Goal: Task Accomplishment & Management: Complete application form

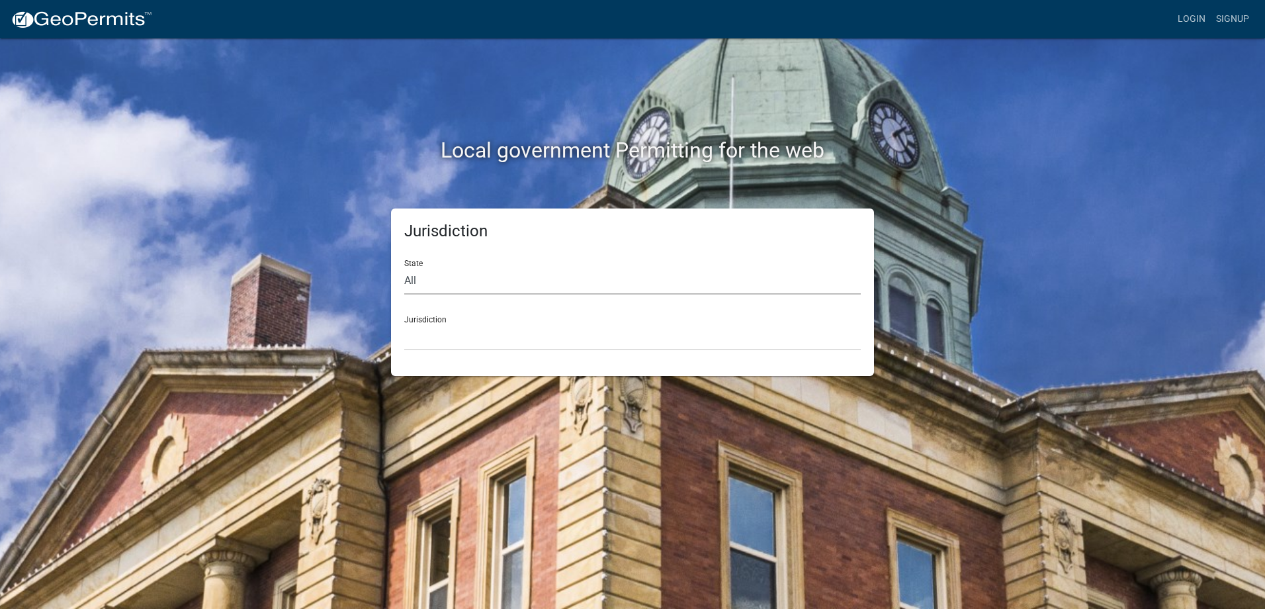
click at [407, 278] on select "All [US_STATE] [US_STATE] [US_STATE] [US_STATE] [US_STATE] [US_STATE] [US_STATE…" at bounding box center [632, 280] width 456 height 27
select select "[US_STATE]"
click at [404, 267] on select "All [US_STATE] [US_STATE] [US_STATE] [US_STATE] [US_STATE] [US_STATE] [US_STATE…" at bounding box center [632, 280] width 456 height 27
click at [480, 320] on div "Jurisdiction City of [GEOGRAPHIC_DATA], [US_STATE] City of [GEOGRAPHIC_DATA], […" at bounding box center [632, 328] width 456 height 46
click at [445, 325] on select "City of [GEOGRAPHIC_DATA], [US_STATE] City of [GEOGRAPHIC_DATA], [US_STATE] Cit…" at bounding box center [632, 336] width 456 height 27
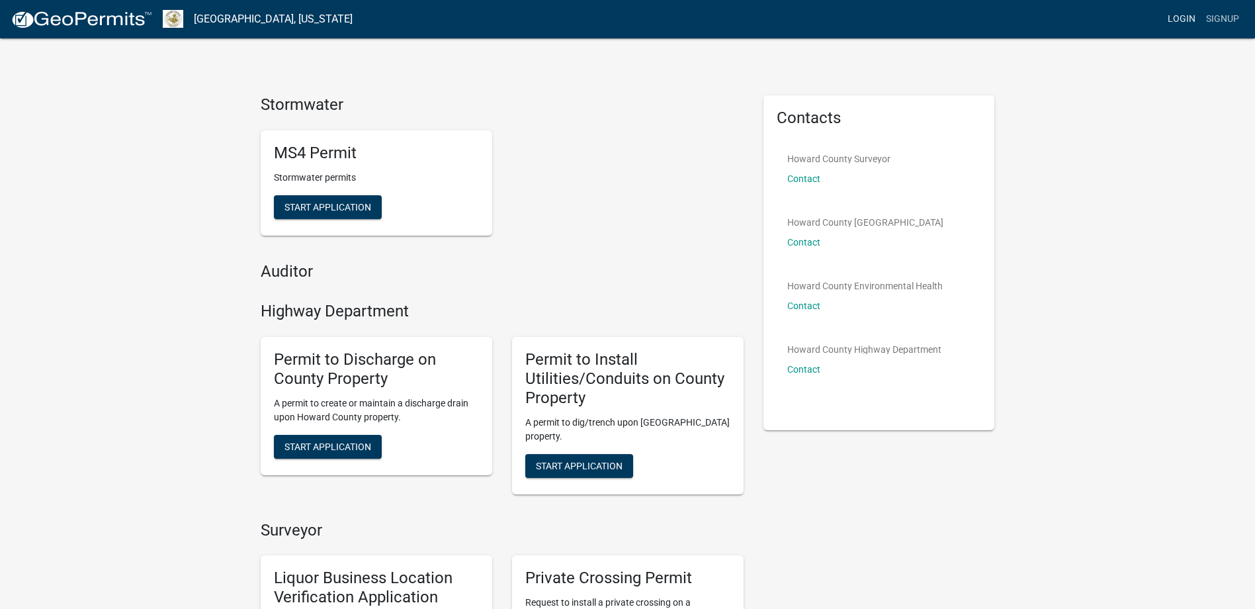
click at [1183, 15] on link "Login" at bounding box center [1181, 19] width 38 height 25
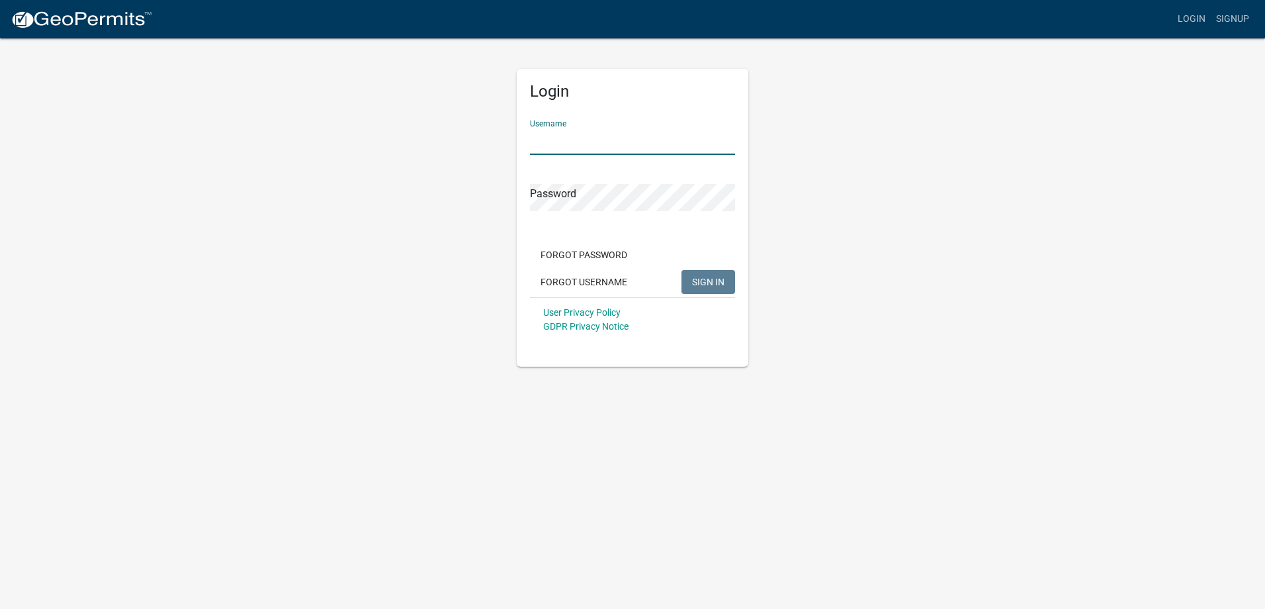
click at [589, 140] on input "Username" at bounding box center [632, 141] width 205 height 27
type input "[PERSON_NAME][EMAIL_ADDRESS][DOMAIN_NAME]"
click at [712, 273] on button "SIGN IN" at bounding box center [708, 282] width 54 height 24
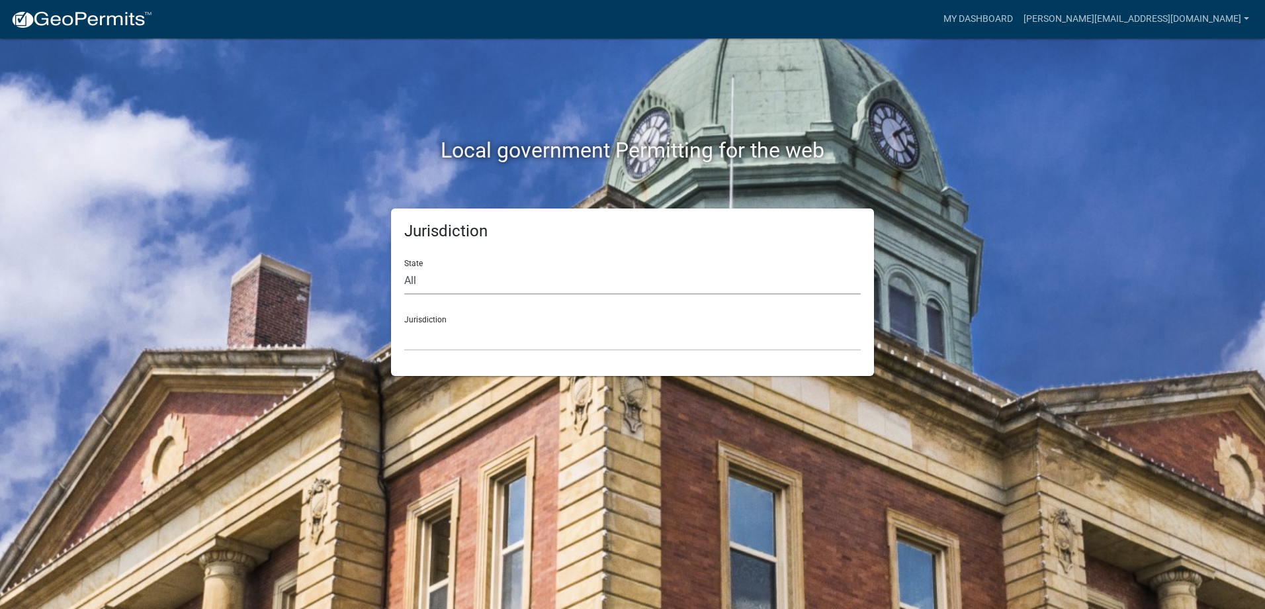
click at [404, 284] on select "All [US_STATE] [US_STATE] [US_STATE] [US_STATE] [US_STATE] [US_STATE] [US_STATE…" at bounding box center [632, 280] width 456 height 27
select select "[US_STATE]"
click at [404, 267] on select "All [US_STATE] [US_STATE] [US_STATE] [US_STATE] [US_STATE] [US_STATE] [US_STATE…" at bounding box center [632, 280] width 456 height 27
click at [440, 323] on select "City of [GEOGRAPHIC_DATA], [US_STATE] City of [GEOGRAPHIC_DATA], [US_STATE] Cit…" at bounding box center [632, 336] width 456 height 27
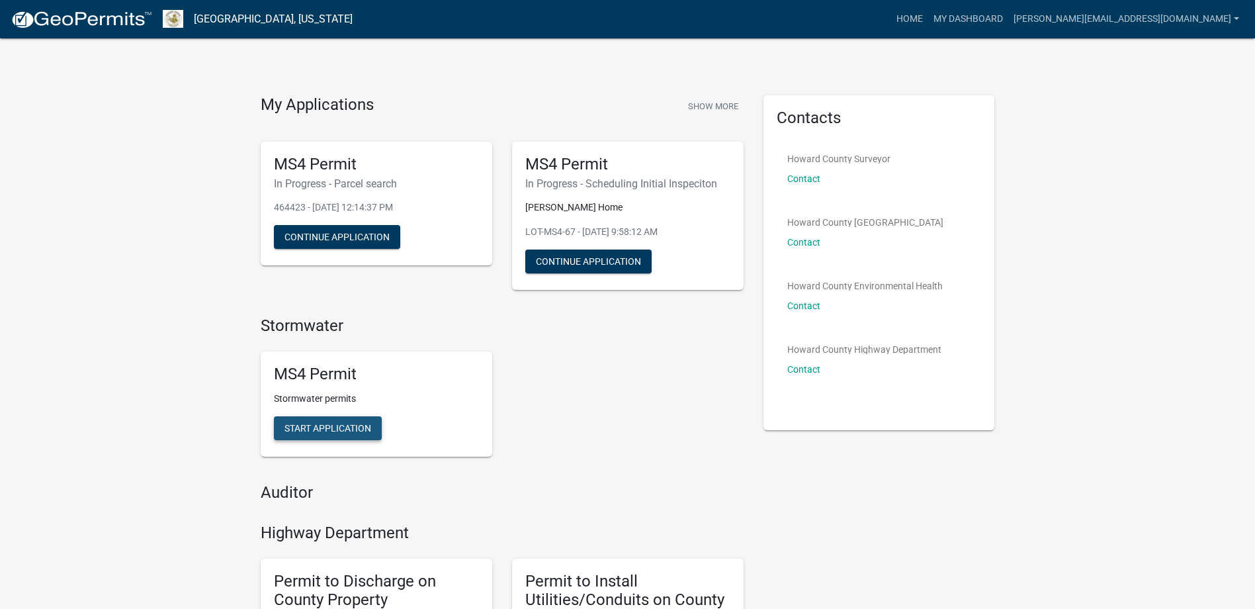
click at [334, 428] on span "Start Application" at bounding box center [327, 428] width 87 height 11
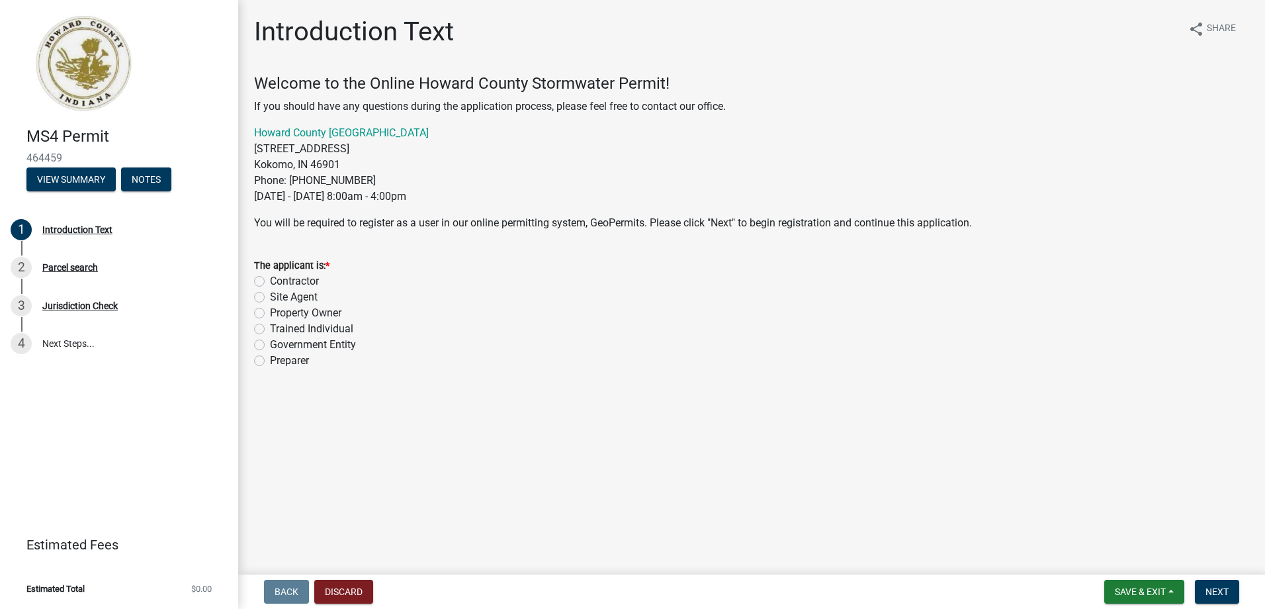
click at [270, 278] on label "Contractor" at bounding box center [294, 281] width 49 height 16
click at [270, 278] on input "Contractor" at bounding box center [274, 277] width 9 height 9
radio input "true"
click at [1137, 591] on span "Save & Exit" at bounding box center [1140, 591] width 51 height 11
click at [1105, 522] on button "Save" at bounding box center [1131, 525] width 106 height 32
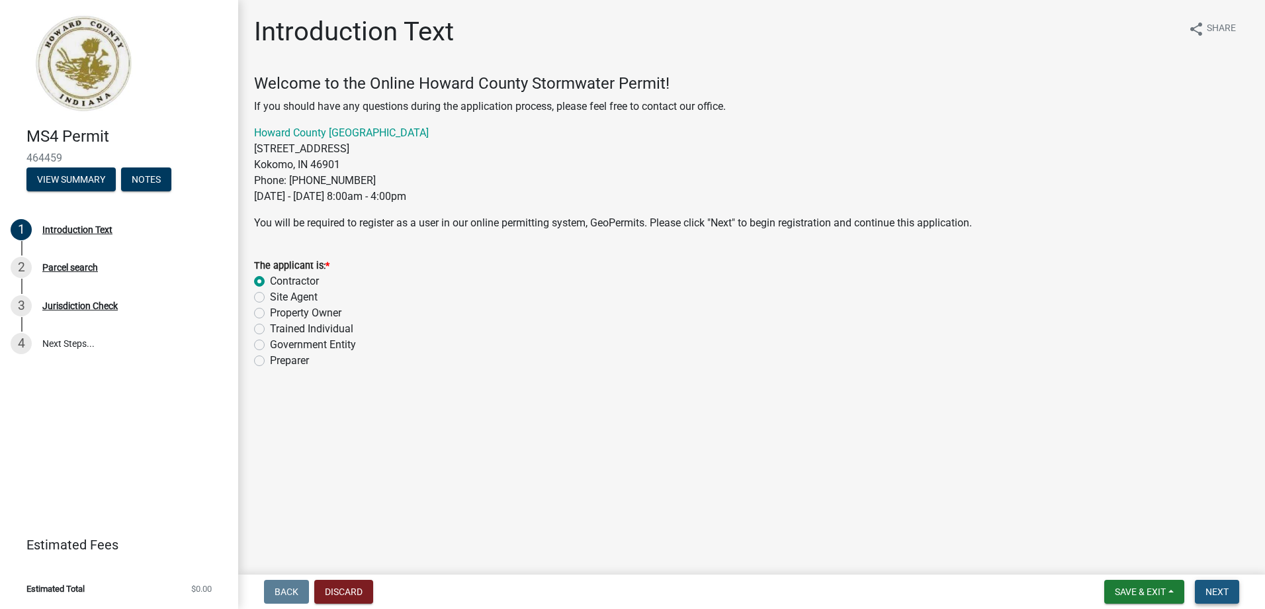
click at [1228, 586] on span "Next" at bounding box center [1216, 591] width 23 height 11
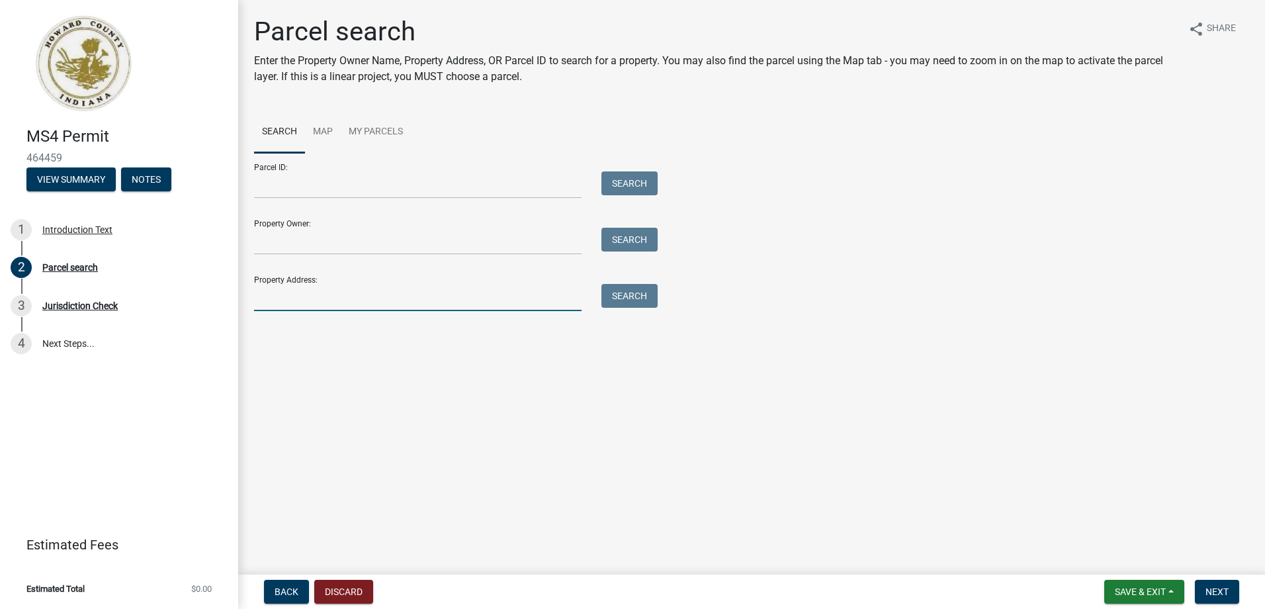
click at [294, 290] on input "Property Address:" at bounding box center [417, 297] width 327 height 27
type input "[STREET_ADDRESS] [GEOGRAPHIC_DATA]"
click at [630, 292] on button "Search" at bounding box center [629, 296] width 56 height 24
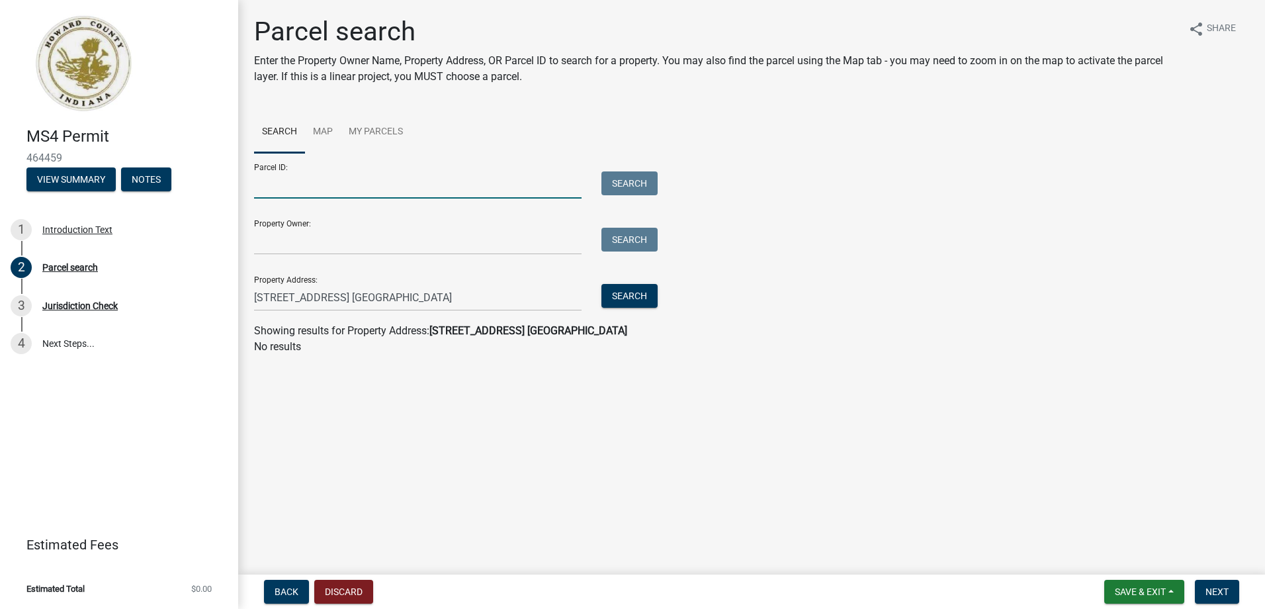
click at [359, 189] on input "Parcel ID:" at bounding box center [417, 184] width 327 height 27
click at [300, 238] on input "Property Owner:" at bounding box center [417, 241] width 327 height 27
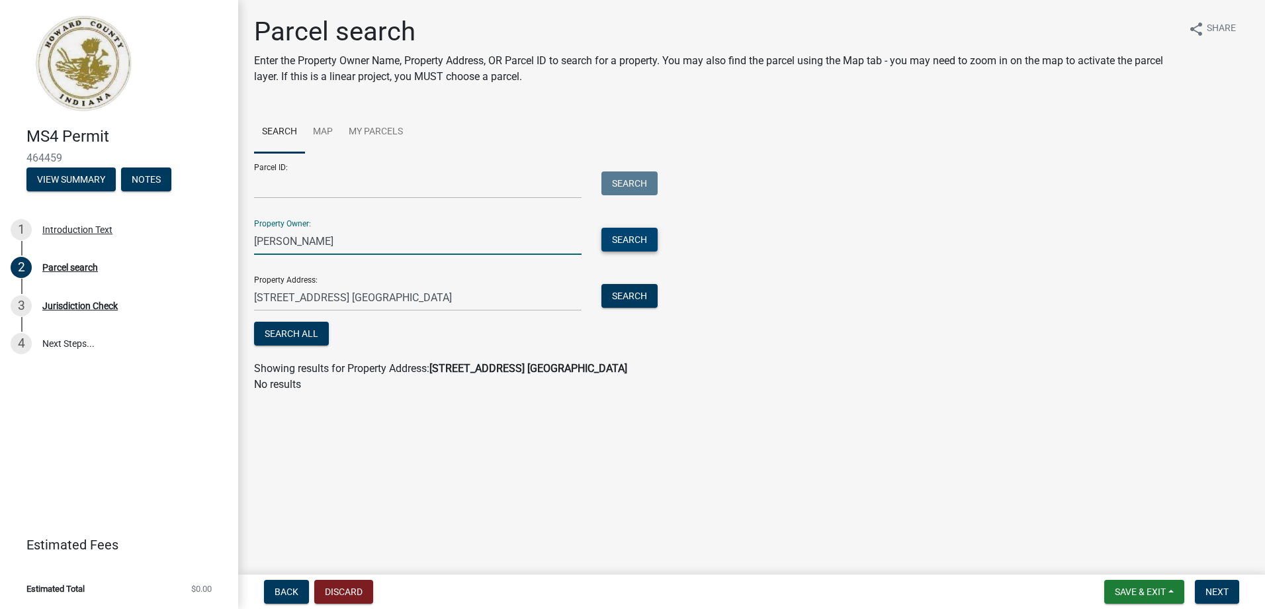
type input "[PERSON_NAME]"
click at [616, 235] on button "Search" at bounding box center [629, 240] width 56 height 24
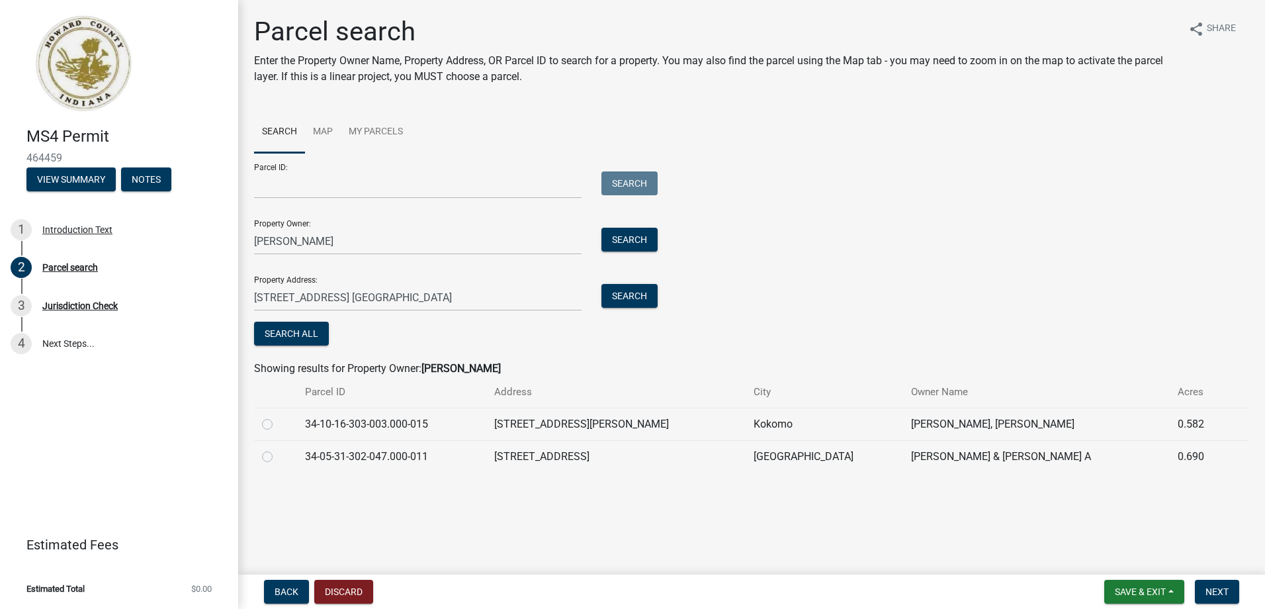
click at [278, 448] on label at bounding box center [278, 448] width 0 height 0
click at [278, 456] on input "radio" at bounding box center [282, 452] width 9 height 9
radio input "true"
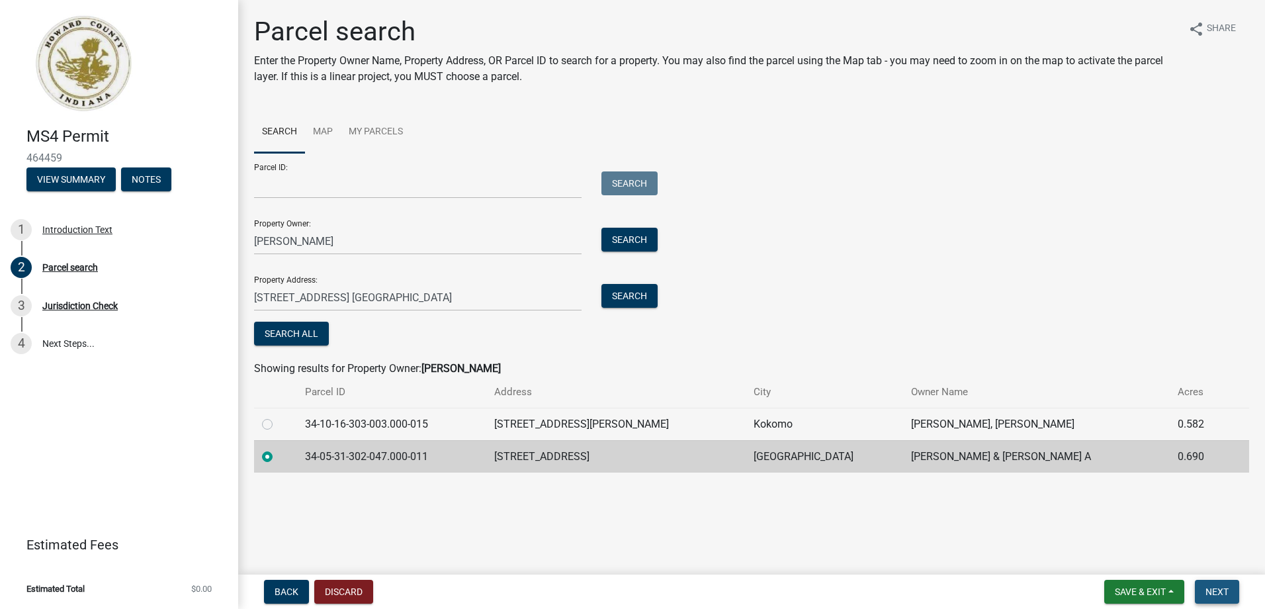
click at [1230, 586] on button "Next" at bounding box center [1217, 591] width 44 height 24
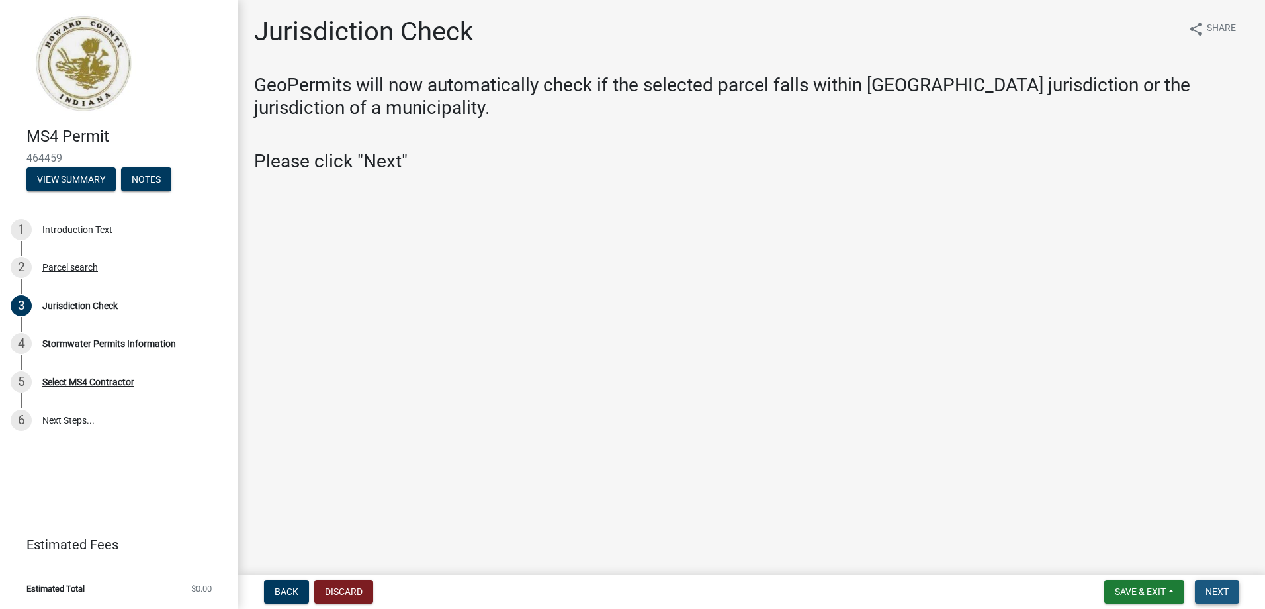
click at [1218, 592] on span "Next" at bounding box center [1216, 591] width 23 height 11
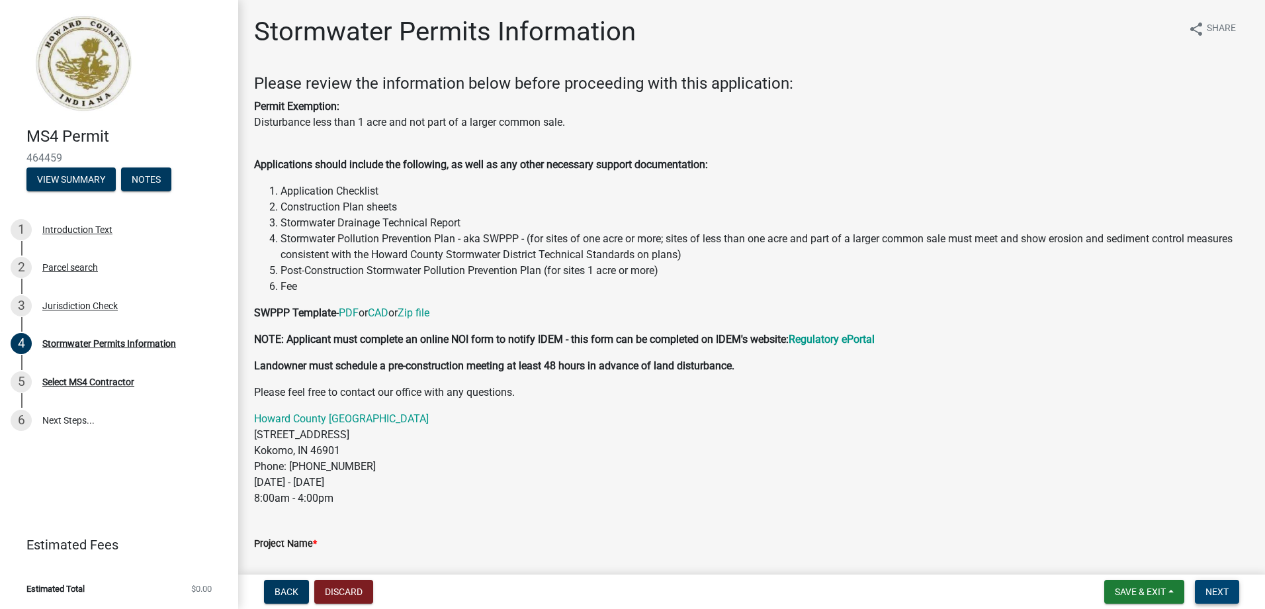
click at [1214, 596] on span "Next" at bounding box center [1216, 591] width 23 height 11
click at [1212, 587] on span "Next" at bounding box center [1216, 591] width 23 height 11
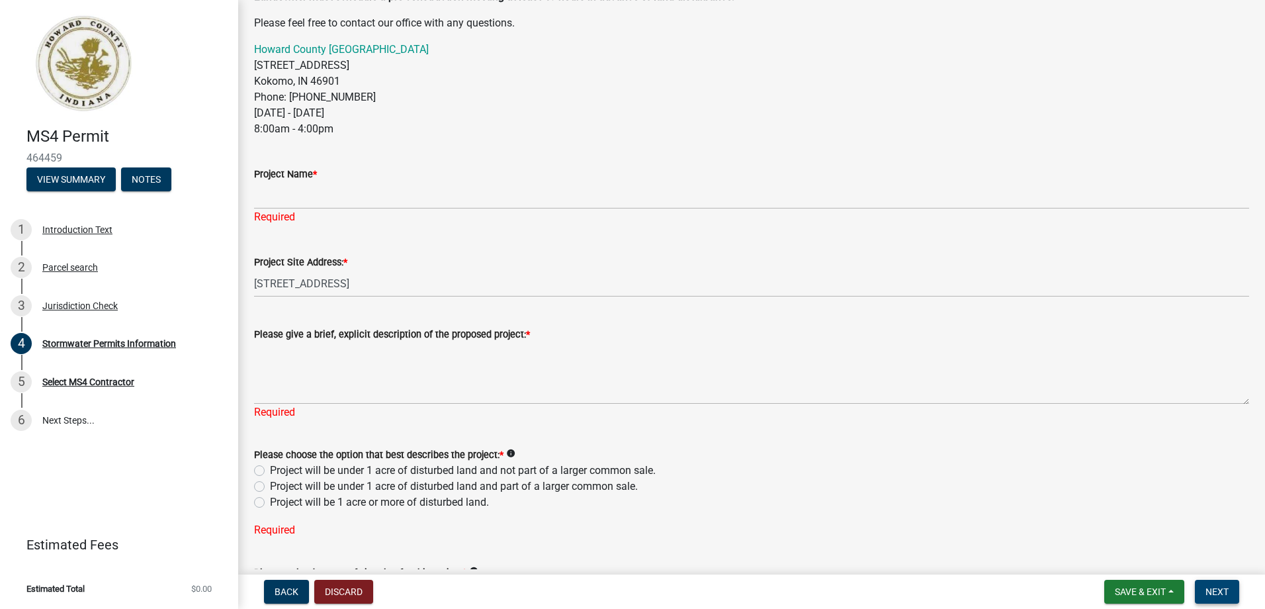
scroll to position [346, 0]
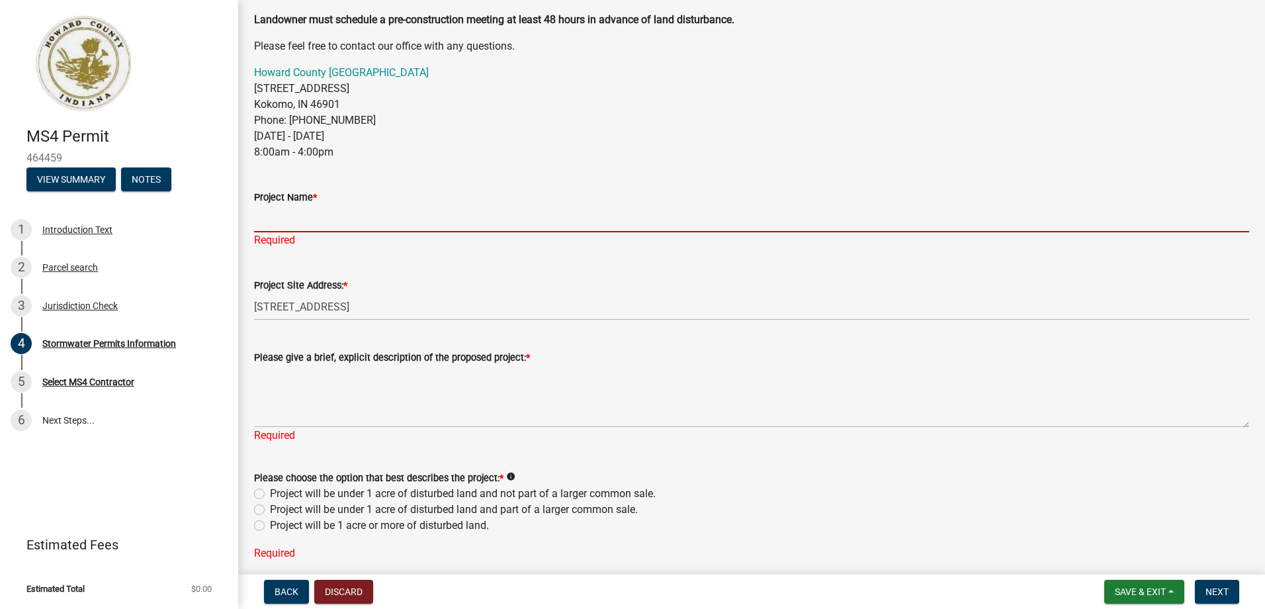
click at [277, 224] on input "Project Name *" at bounding box center [751, 218] width 995 height 27
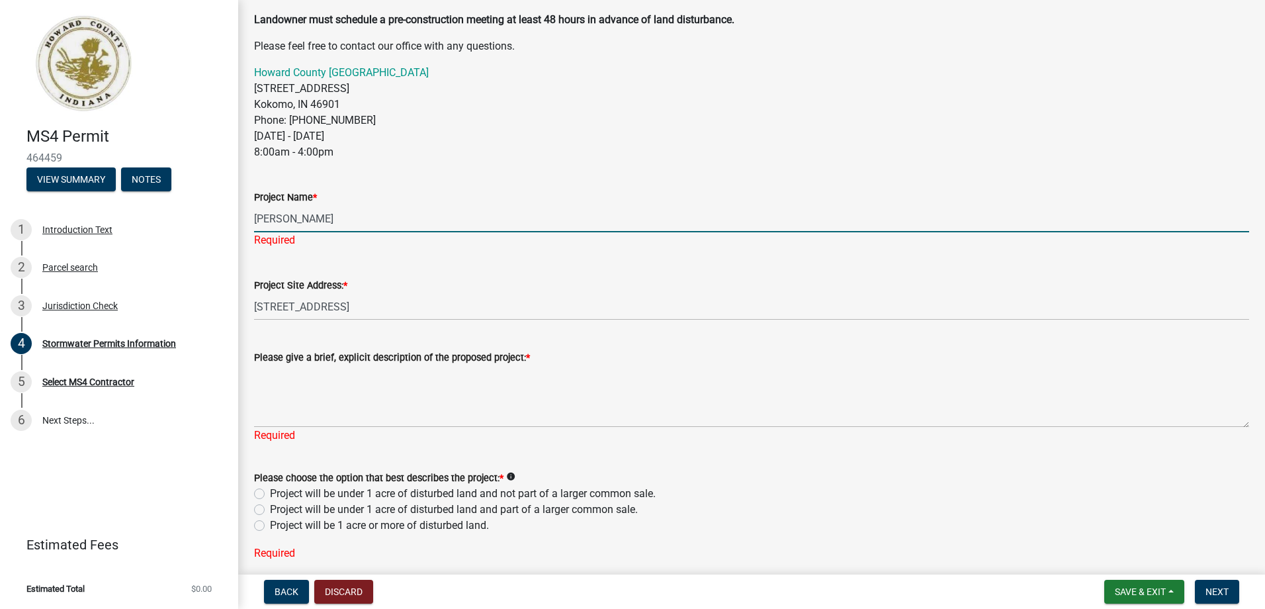
type input "[PERSON_NAME]"
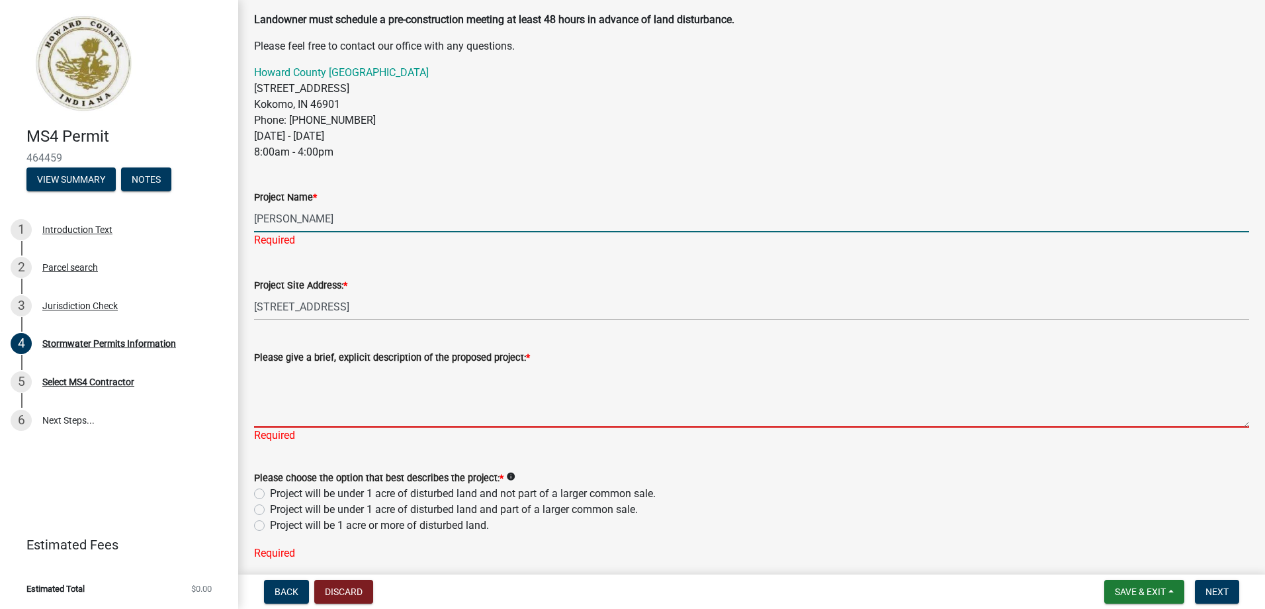
click at [280, 389] on textarea "Please give a brief, explicit description of the proposed project: *" at bounding box center [751, 396] width 995 height 62
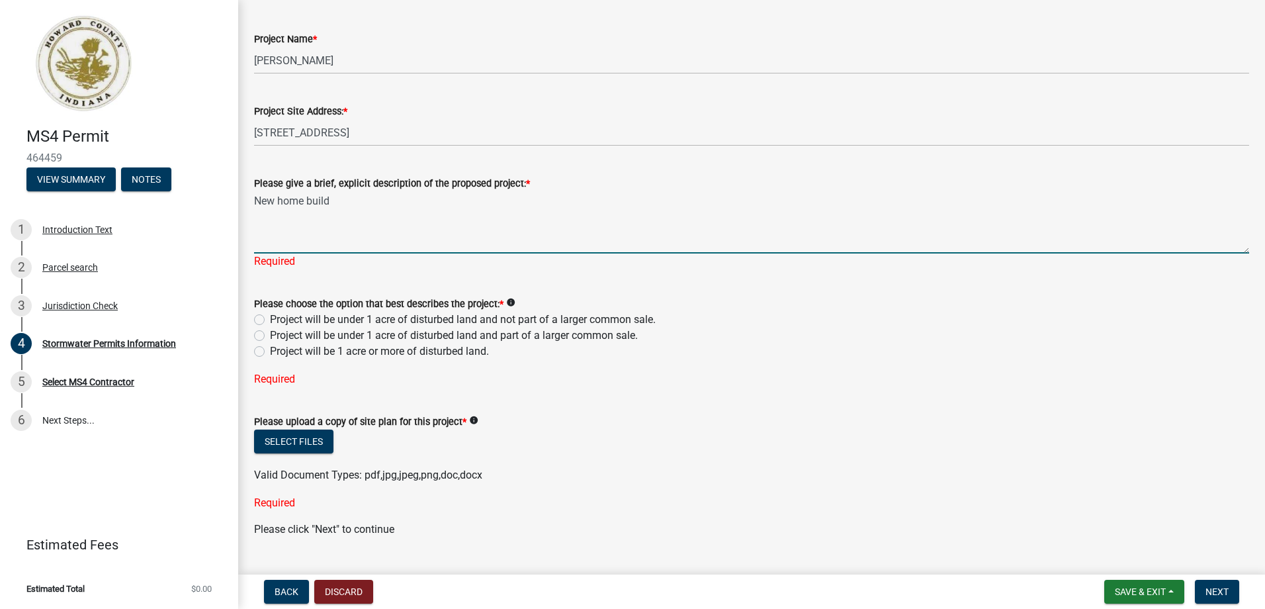
scroll to position [513, 0]
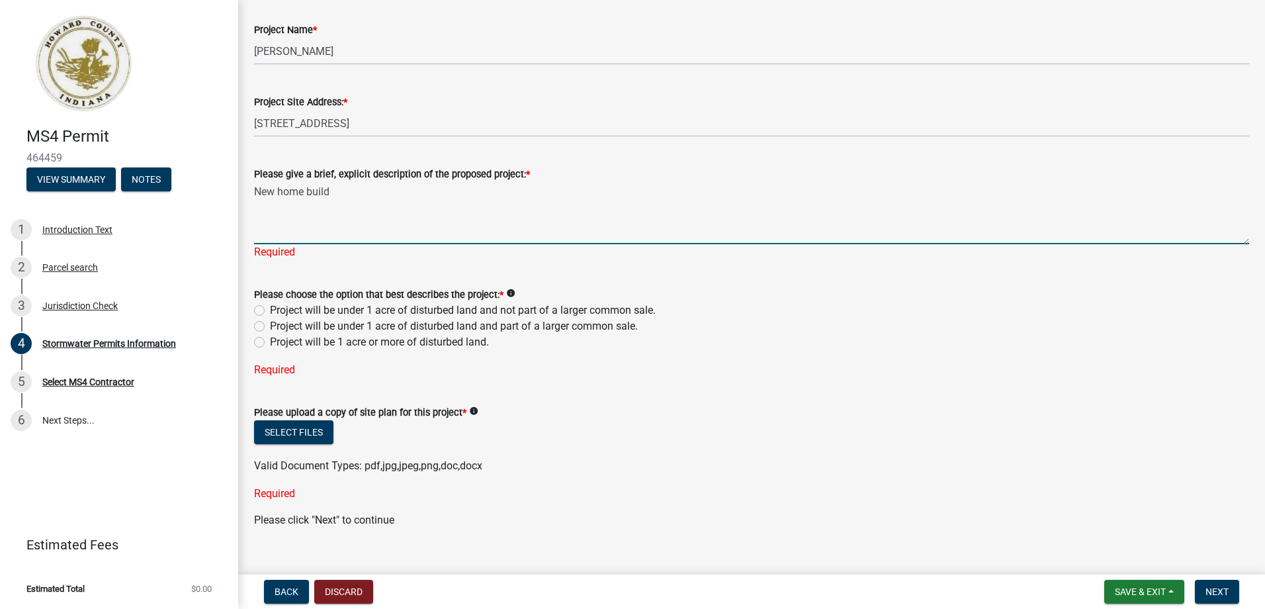
type textarea "New home build"
click at [261, 311] on div "Please choose the option that best describes the project: * info Project will b…" at bounding box center [751, 318] width 995 height 64
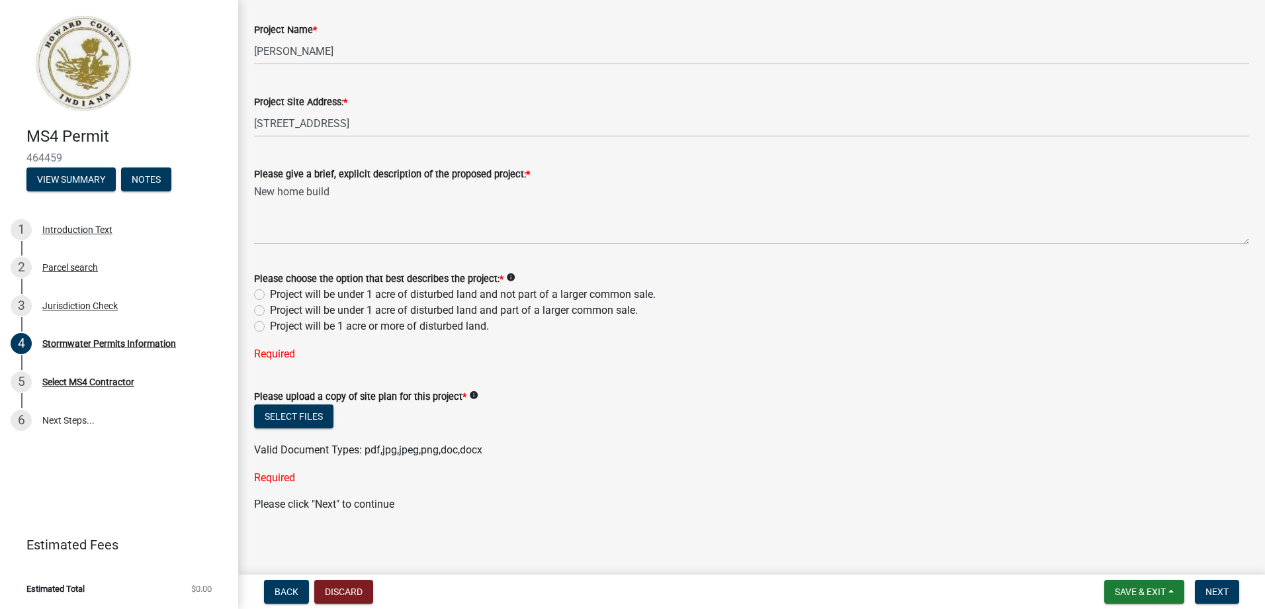
click at [270, 292] on label "Project will be under 1 acre of disturbed land and not part of a larger common …" at bounding box center [463, 294] width 386 height 16
click at [270, 292] on input "Project will be under 1 acre of disturbed land and not part of a larger common …" at bounding box center [274, 290] width 9 height 9
radio input "true"
